Goal: Information Seeking & Learning: Learn about a topic

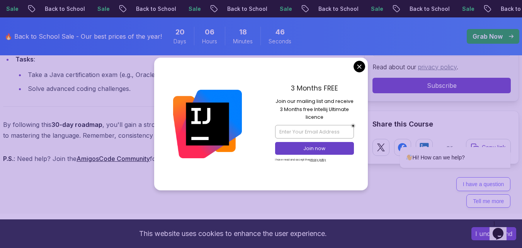
scroll to position [3494, 0]
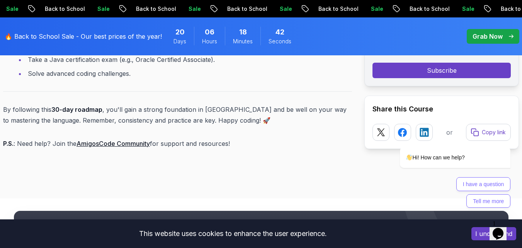
click at [403, 6] on p "Back to School" at bounding box center [429, 9] width 53 height 8
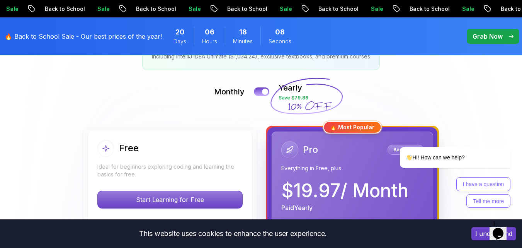
scroll to position [155, 0]
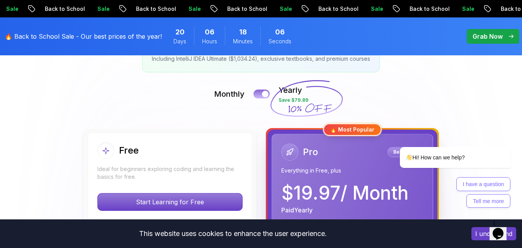
click at [264, 97] on div at bounding box center [265, 94] width 7 height 7
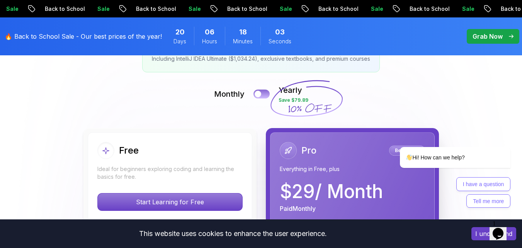
click at [264, 97] on button at bounding box center [261, 93] width 16 height 9
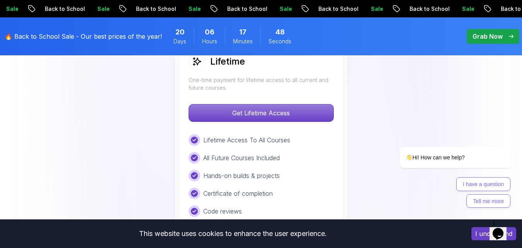
scroll to position [618, 0]
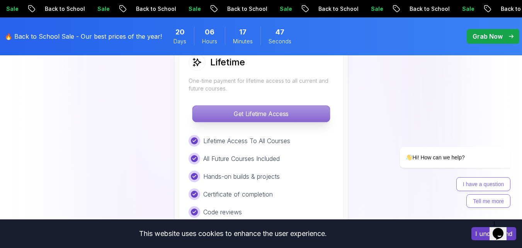
click at [250, 112] on p "Get Lifetime Access" at bounding box center [260, 113] width 137 height 16
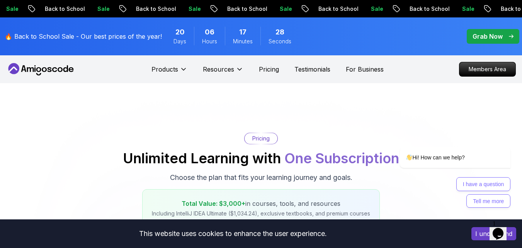
scroll to position [3, 0]
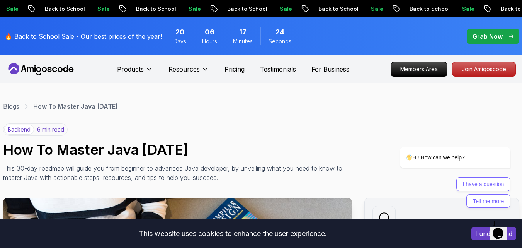
click at [48, 65] on icon at bounding box center [41, 69] width 70 height 12
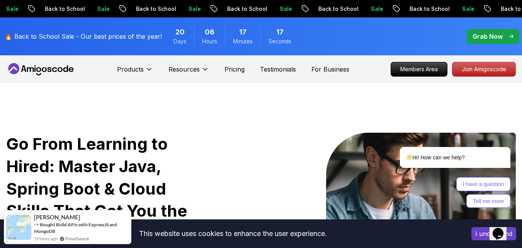
click at [61, 70] on icon at bounding box center [60, 69] width 5 height 5
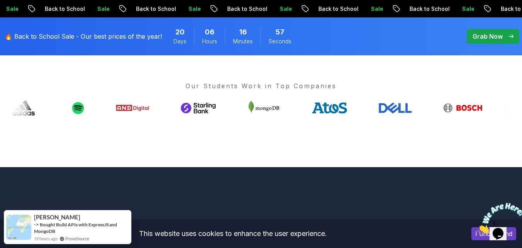
scroll to position [155, 0]
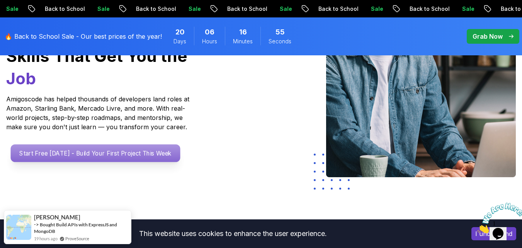
click at [116, 144] on p "Start Free Today - Build Your First Project This Week" at bounding box center [96, 153] width 170 height 18
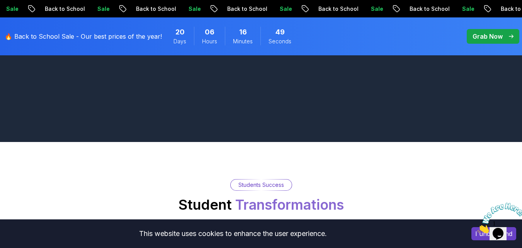
scroll to position [811, 0]
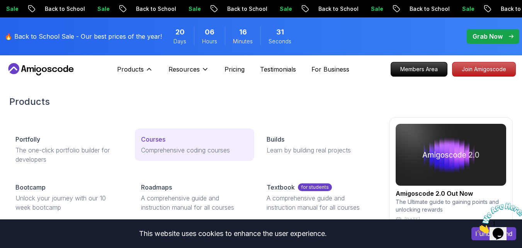
click at [162, 141] on p "Courses" at bounding box center [153, 138] width 24 height 9
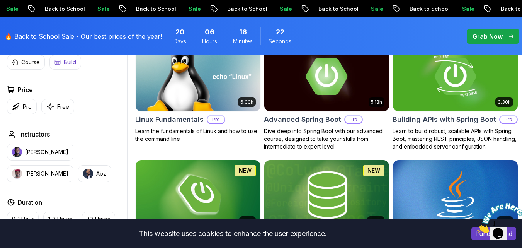
scroll to position [270, 0]
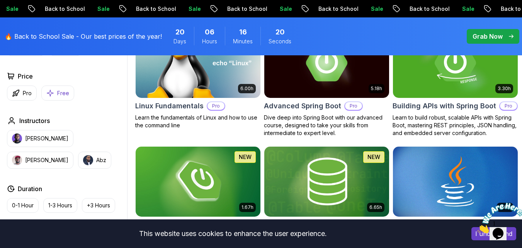
click at [59, 97] on p "Free" at bounding box center [63, 93] width 12 height 8
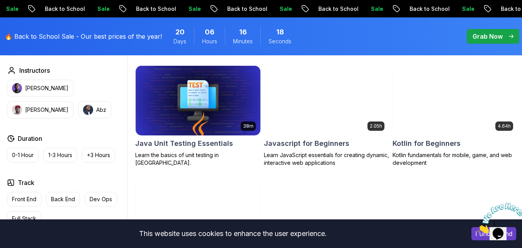
scroll to position [464, 0]
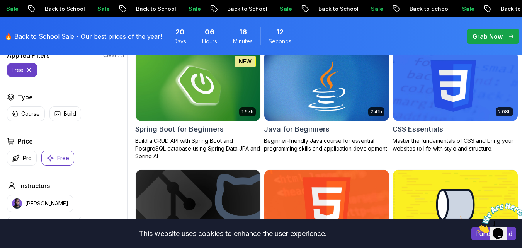
scroll to position [270, 0]
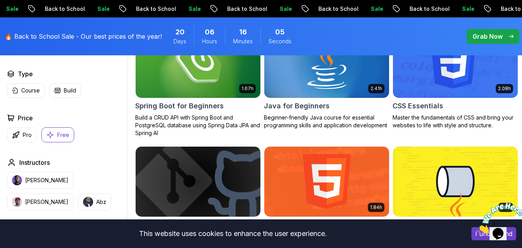
click at [291, 65] on img at bounding box center [326, 62] width 131 height 73
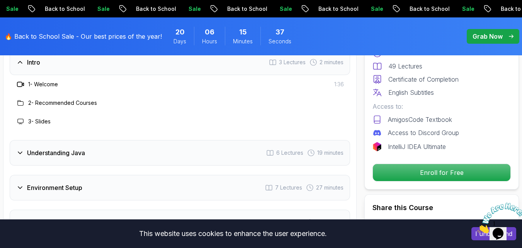
scroll to position [1198, 0]
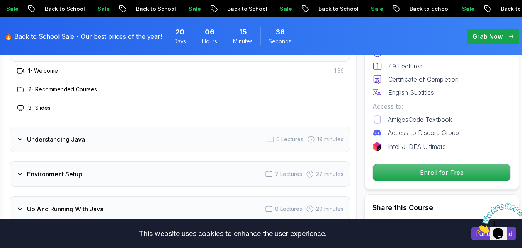
click at [59, 134] on h3 "Understanding Java" at bounding box center [56, 138] width 58 height 9
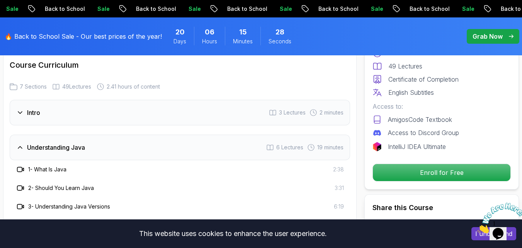
scroll to position [1120, 0]
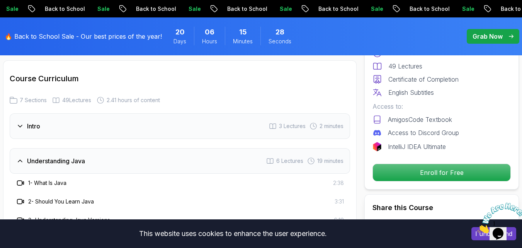
click at [56, 156] on h3 "Understanding Java" at bounding box center [56, 160] width 58 height 9
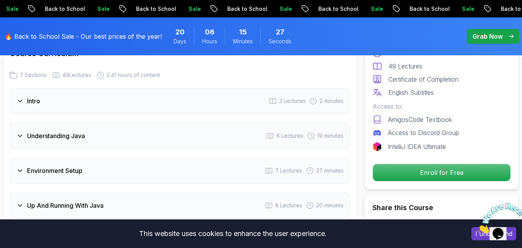
scroll to position [1159, 0]
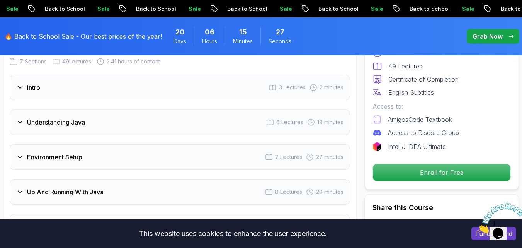
click at [56, 152] on h3 "Environment Setup" at bounding box center [54, 156] width 55 height 9
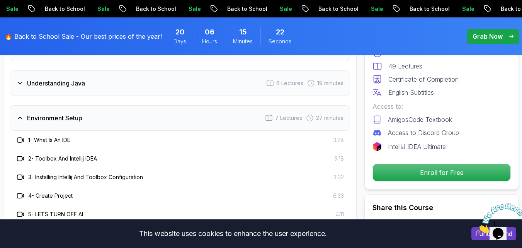
scroll to position [1198, 0]
click at [30, 114] on h3 "Environment Setup" at bounding box center [54, 118] width 55 height 9
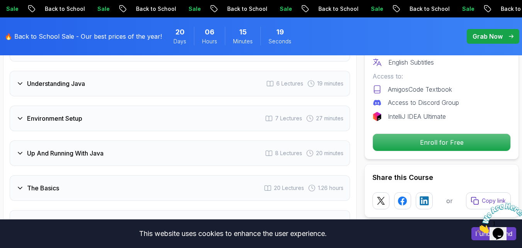
click at [36, 148] on h3 "Up And Running With Java" at bounding box center [65, 152] width 77 height 9
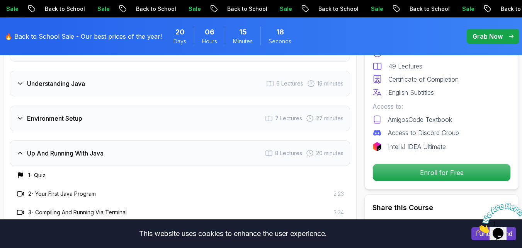
click at [36, 148] on h3 "Up And Running With Java" at bounding box center [65, 152] width 77 height 9
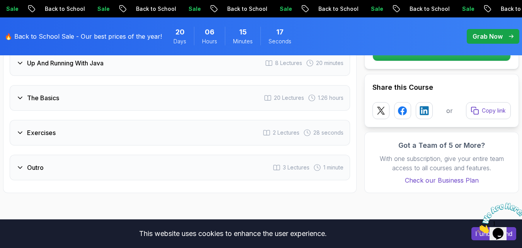
scroll to position [1275, 0]
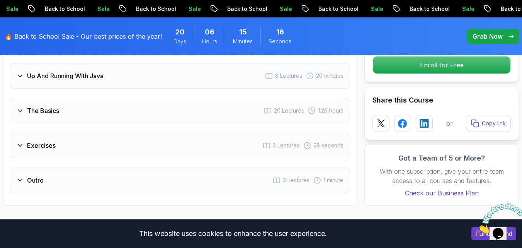
click at [56, 98] on div "The Basics 20 Lectures 1.26 hours" at bounding box center [180, 111] width 340 height 26
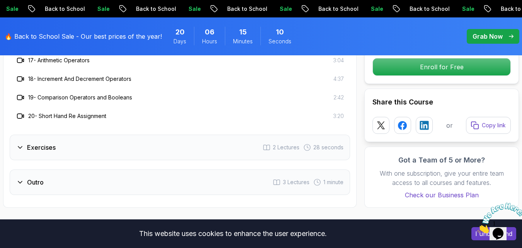
scroll to position [1661, 0]
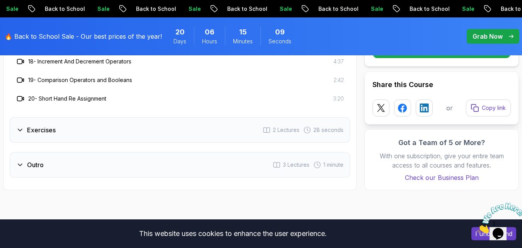
click at [56, 117] on div "Exercises 2 Lectures 28 seconds" at bounding box center [180, 130] width 340 height 26
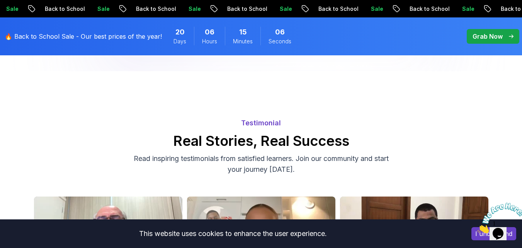
scroll to position [1893, 0]
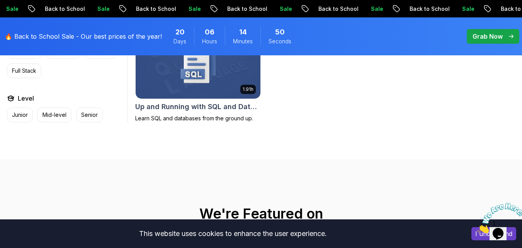
scroll to position [618, 0]
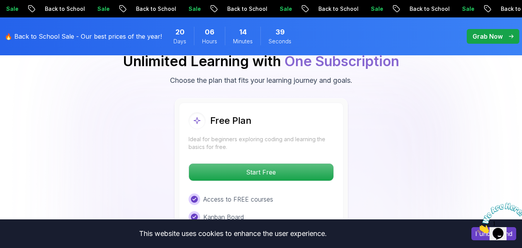
scroll to position [1700, 0]
